Goal: Task Accomplishment & Management: Manage account settings

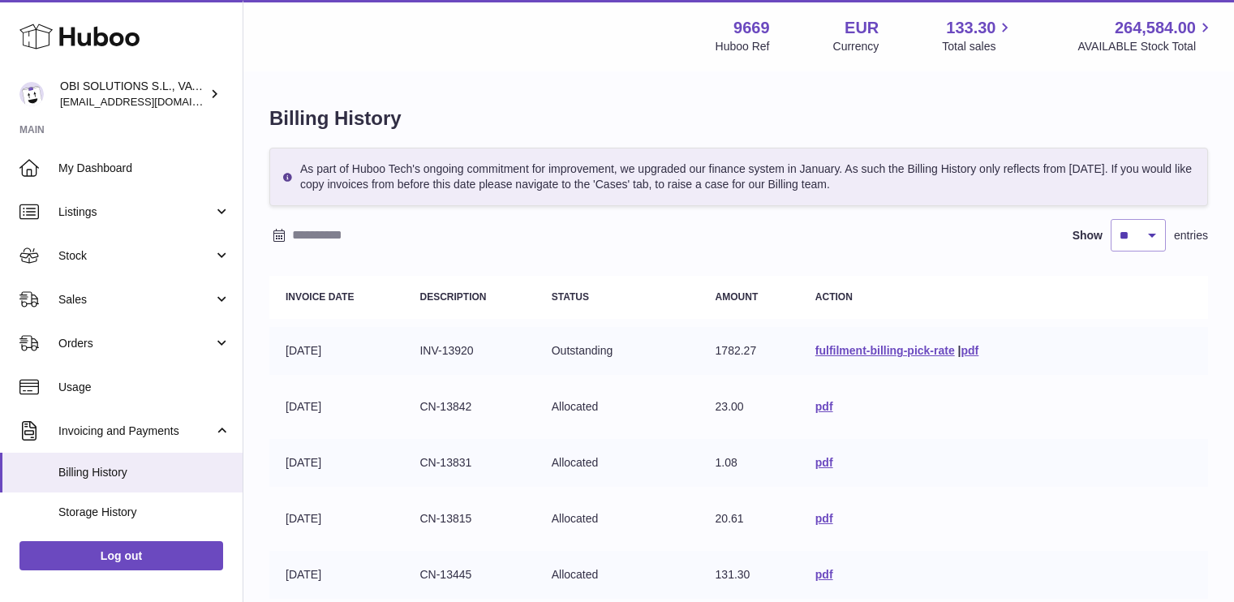
click at [79, 264] on link "Stock" at bounding box center [121, 256] width 242 height 44
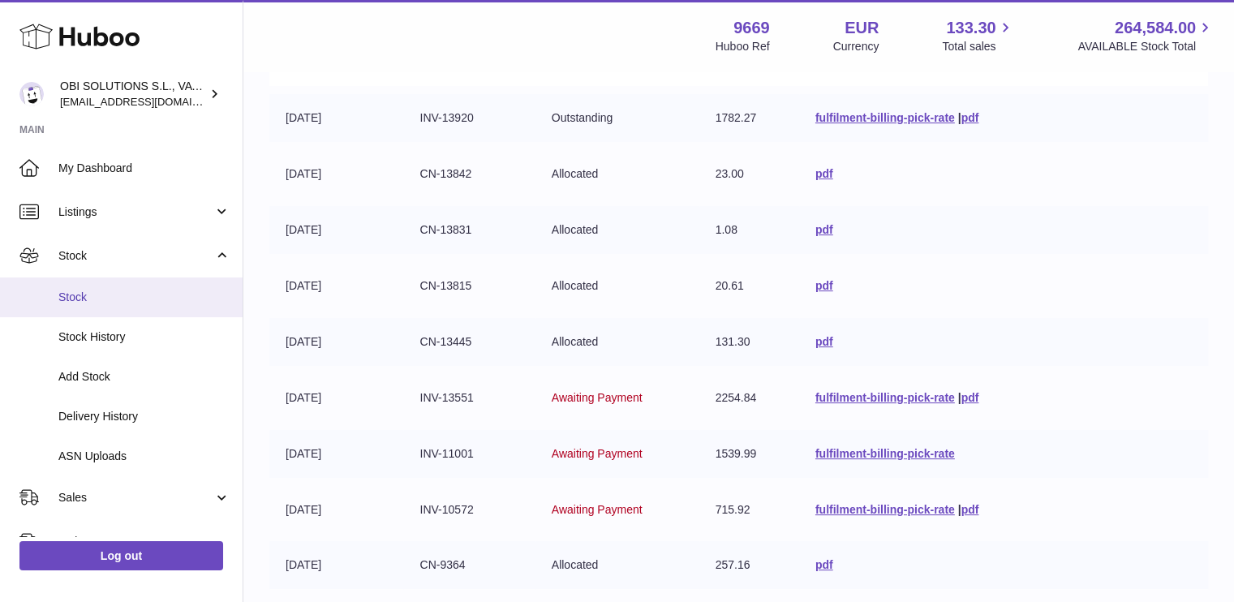
click at [91, 296] on span "Stock" at bounding box center [144, 297] width 172 height 15
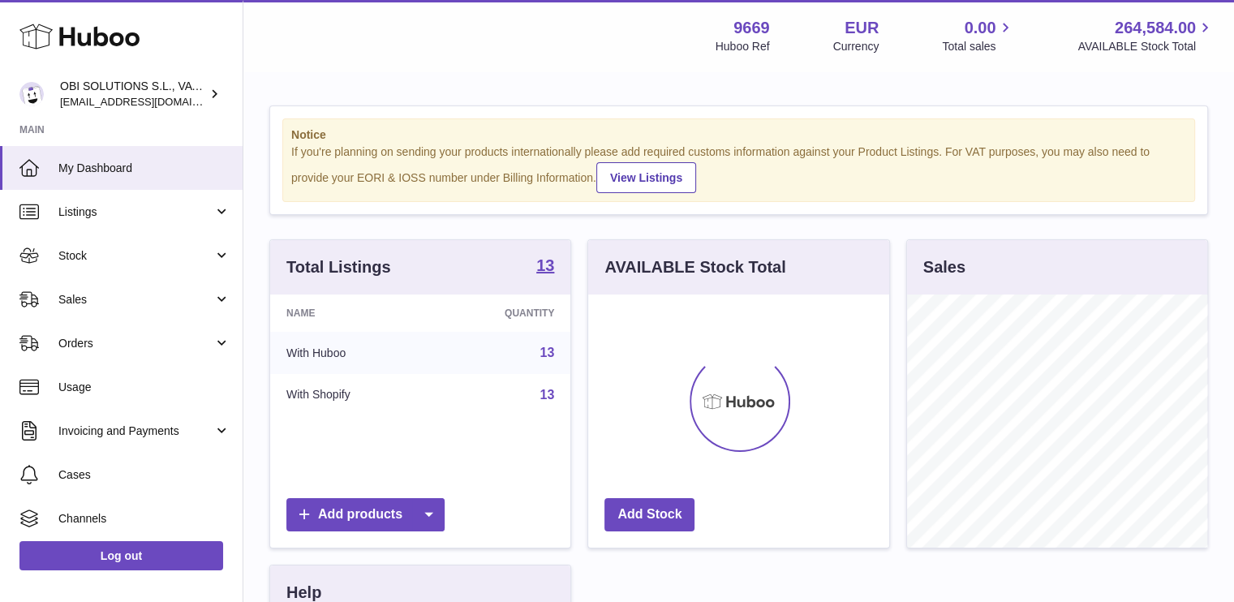
scroll to position [253, 301]
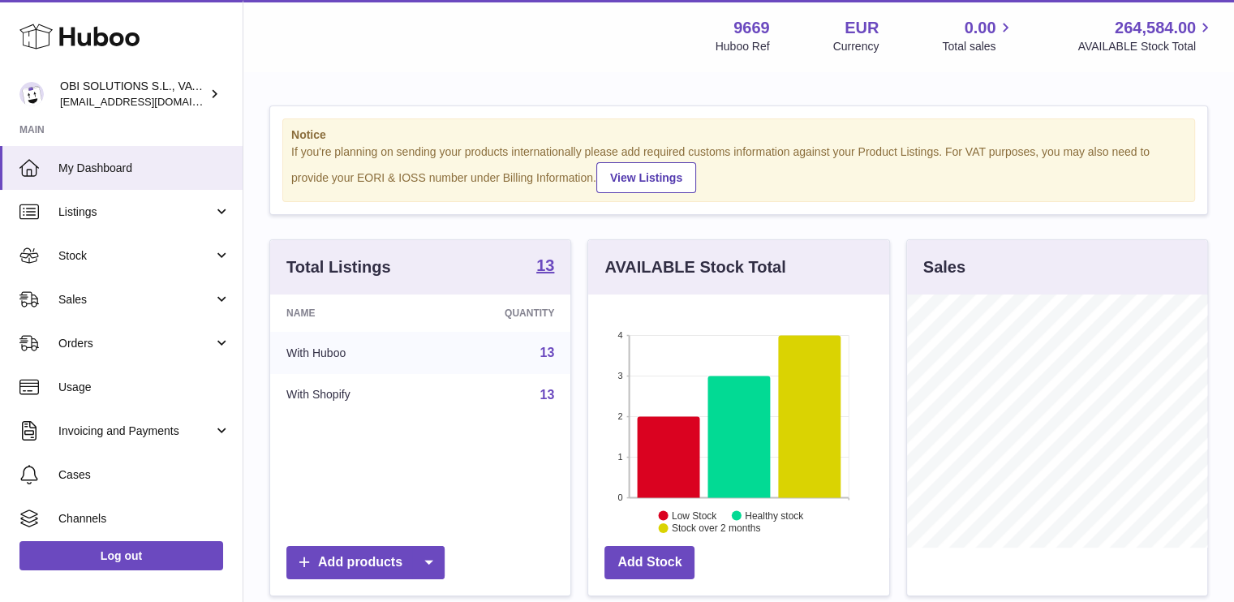
click at [556, 269] on div "Total Listings 13" at bounding box center [420, 267] width 300 height 54
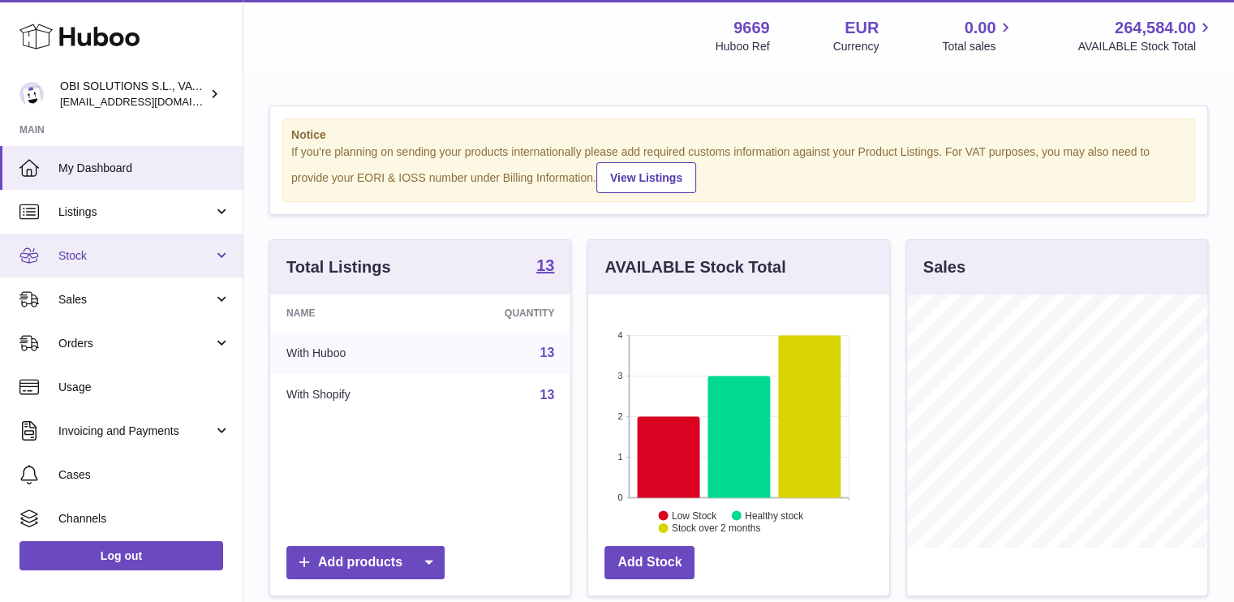
click at [117, 264] on link "Stock" at bounding box center [121, 256] width 242 height 44
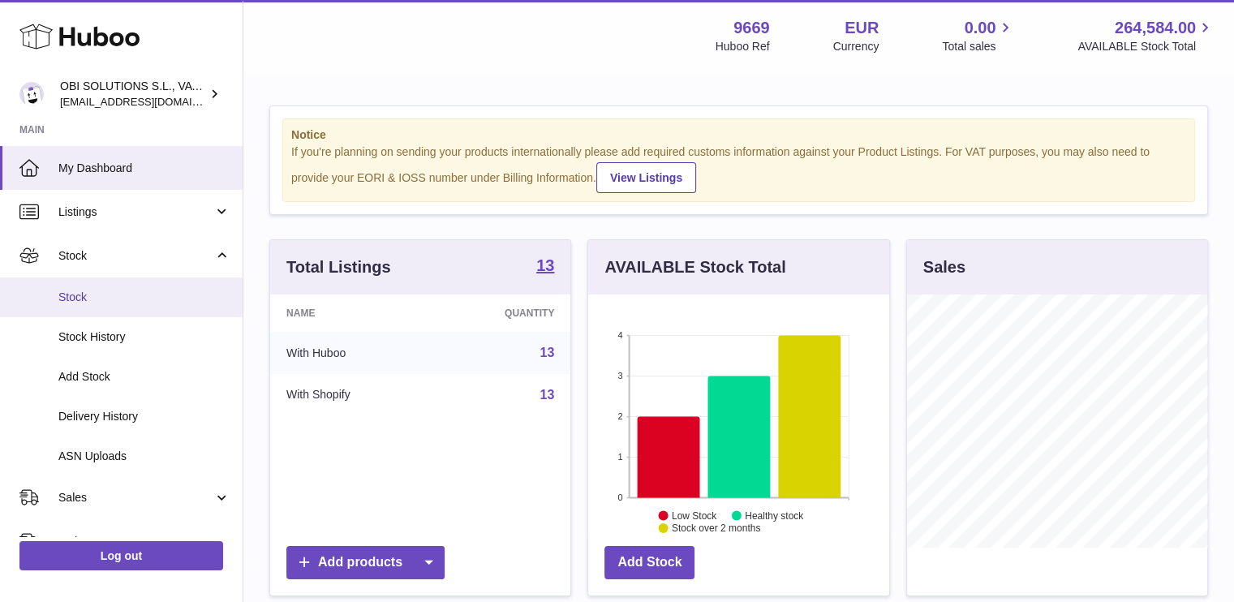
click at [118, 282] on link "Stock" at bounding box center [121, 297] width 242 height 40
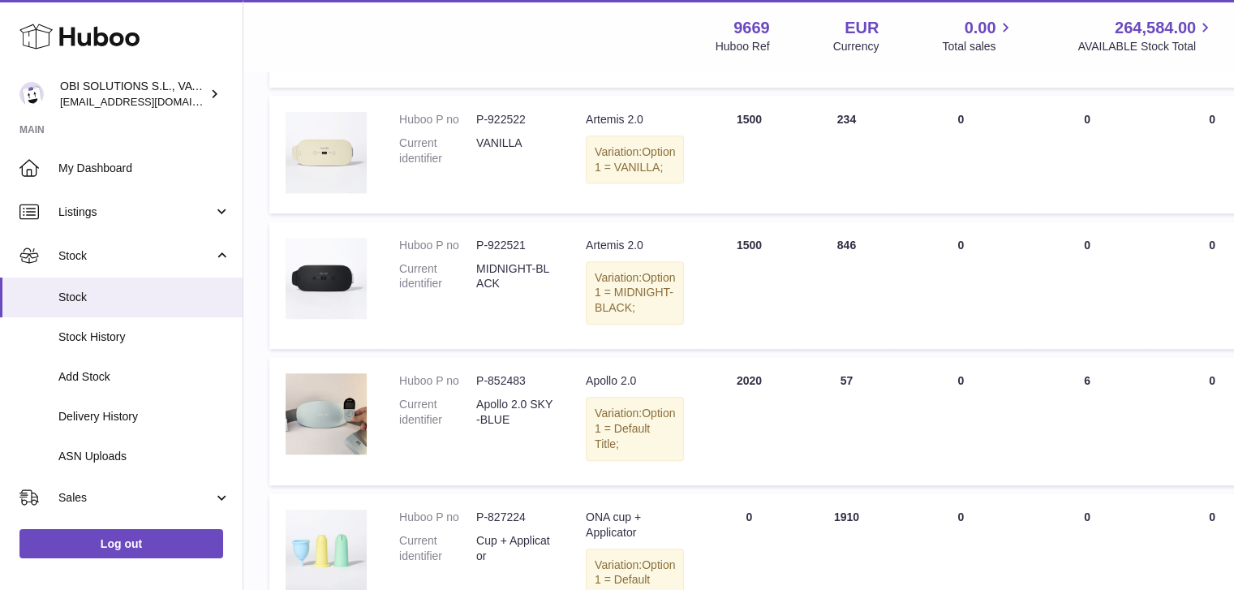
scroll to position [1515, 0]
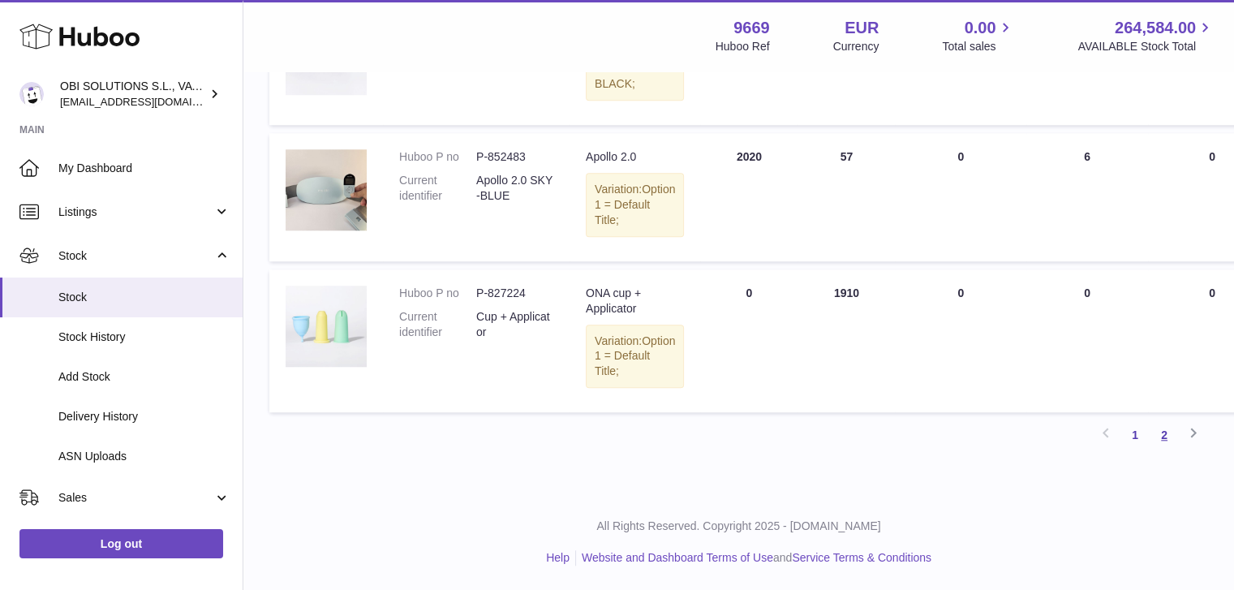
click at [1154, 440] on link "2" at bounding box center [1163, 434] width 29 height 29
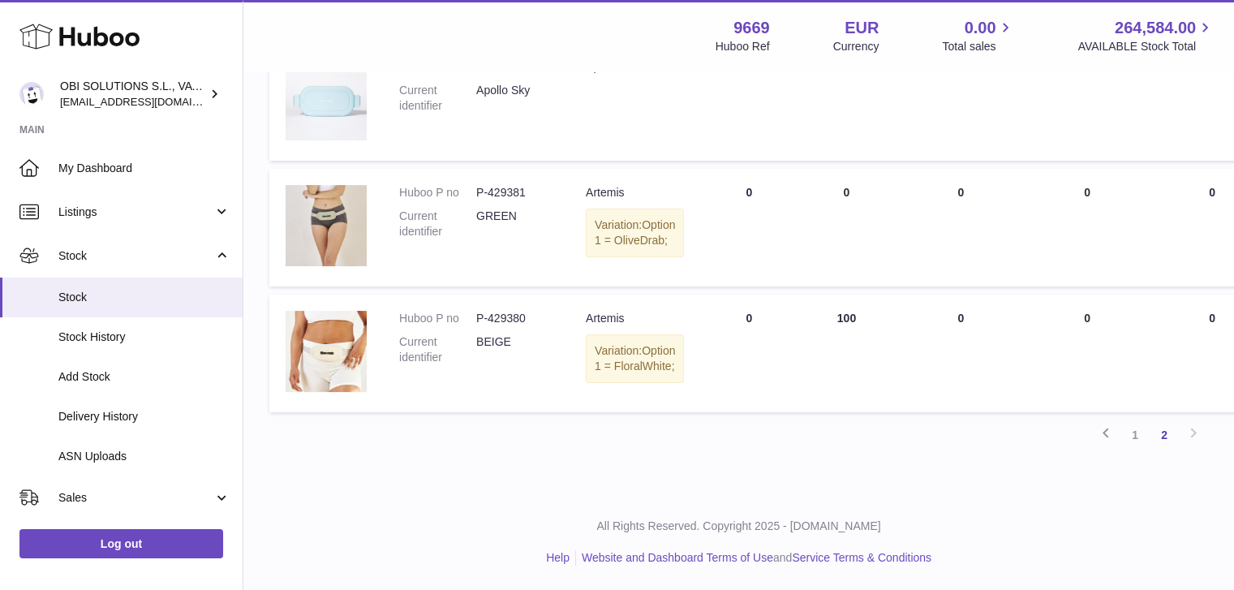
scroll to position [298, 0]
click at [1129, 433] on link "1" at bounding box center [1134, 434] width 29 height 29
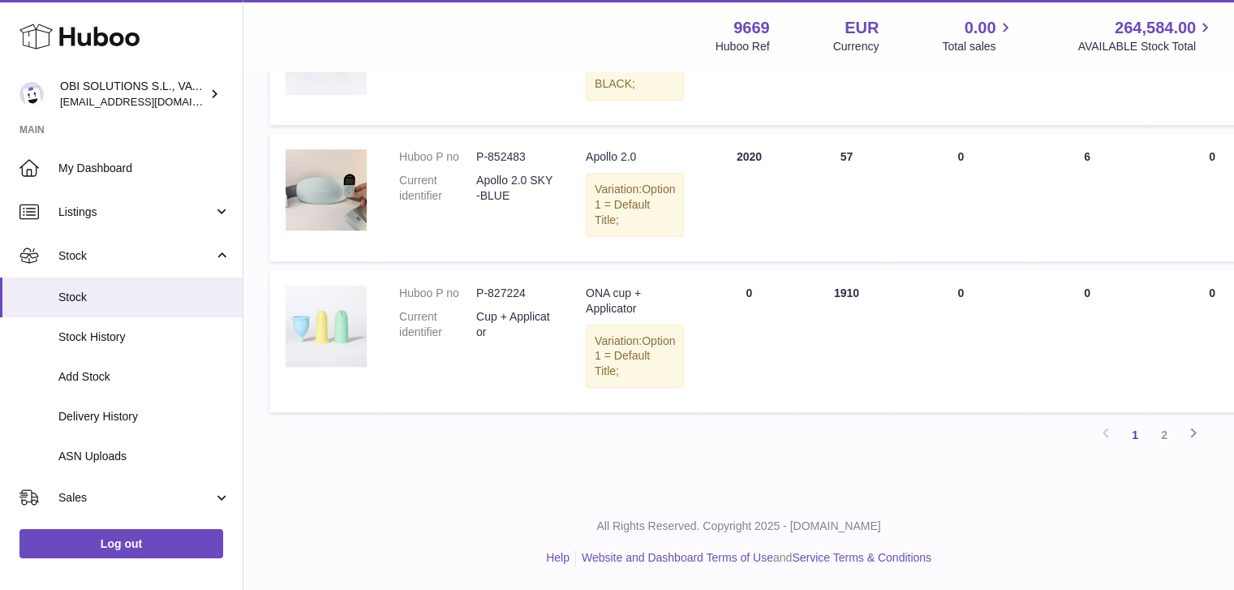
scroll to position [1511, 0]
